Goal: Transaction & Acquisition: Purchase product/service

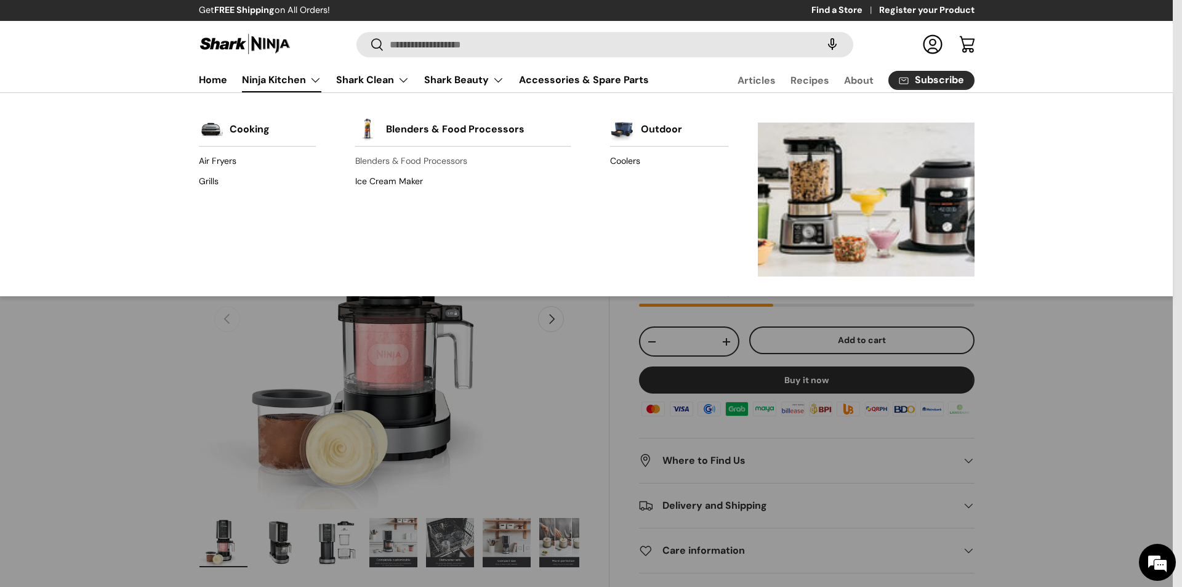
click at [389, 165] on link "Blenders & Food Processors" at bounding box center [462, 161] width 215 height 20
